Goal: Navigation & Orientation: Go to known website

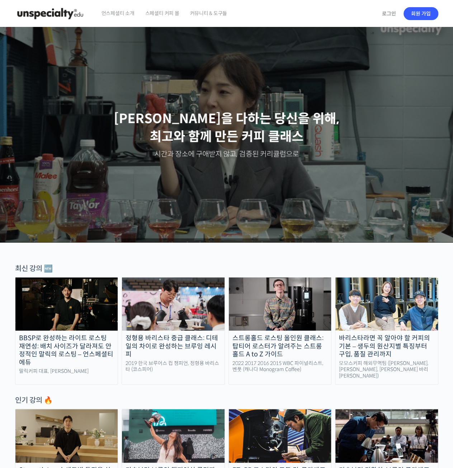
click at [43, 16] on img at bounding box center [50, 14] width 70 height 22
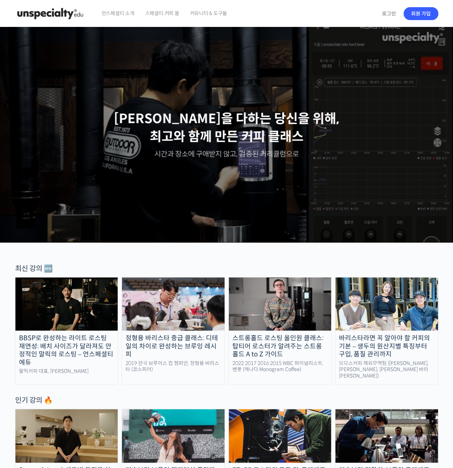
click at [44, 13] on img at bounding box center [50, 14] width 70 height 22
